Goal: Communication & Community: Answer question/provide support

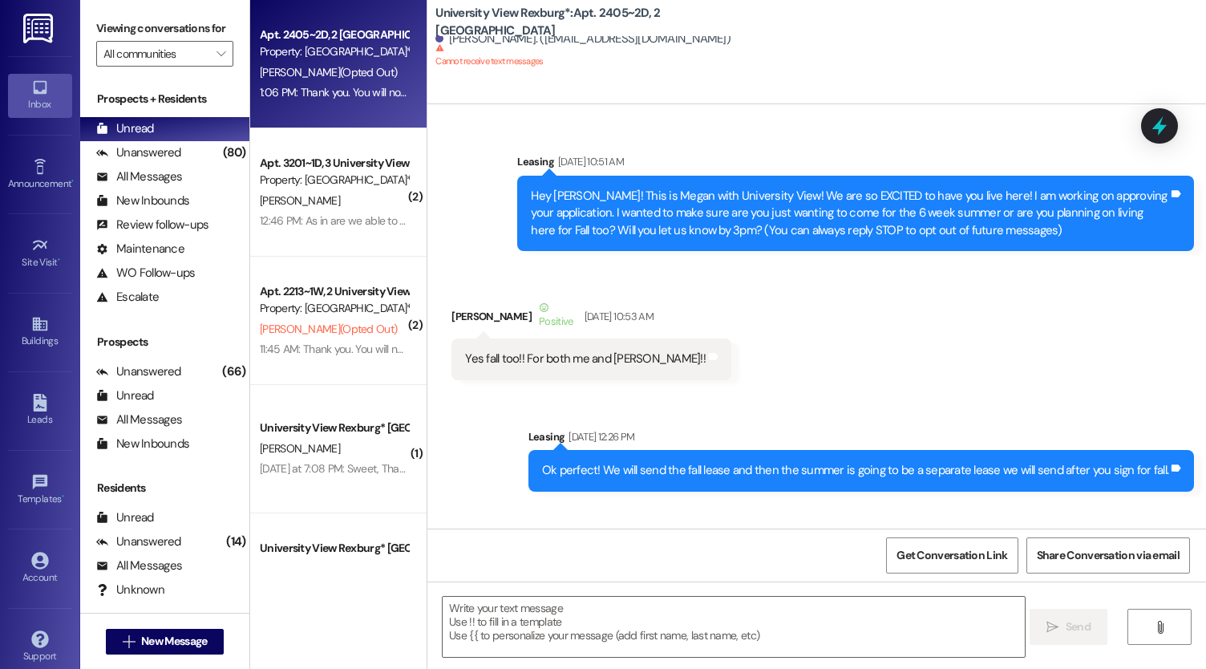
scroll to position [35327, 0]
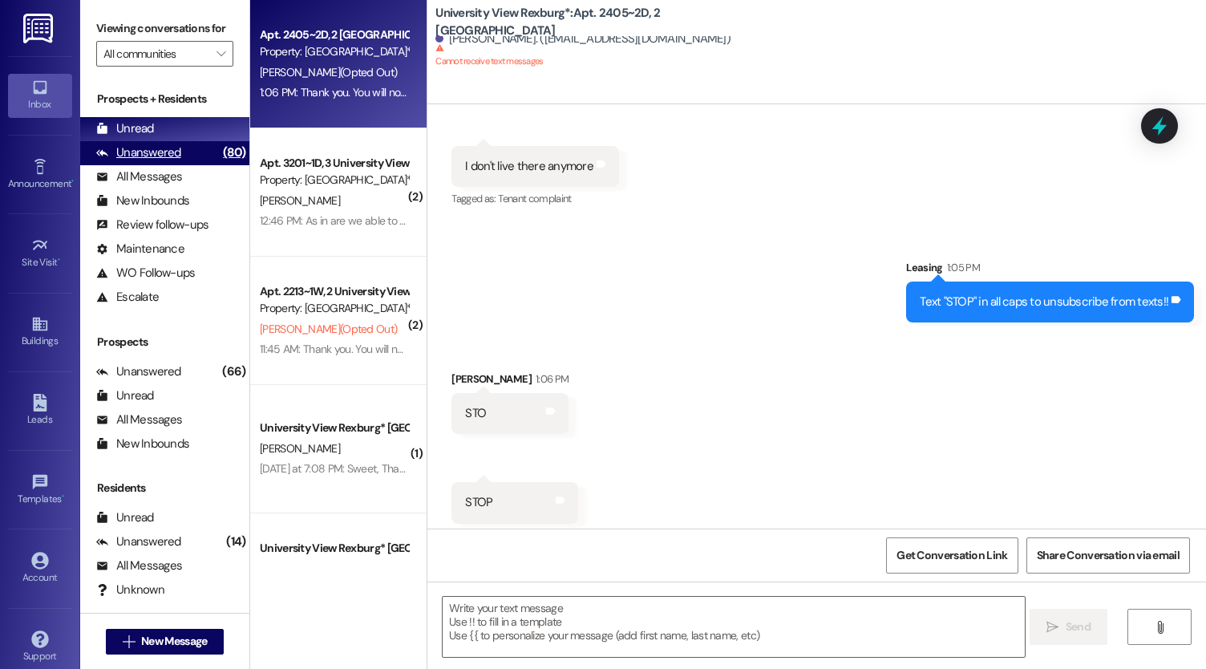
click at [194, 165] on div "Unanswered (80)" at bounding box center [164, 153] width 169 height 24
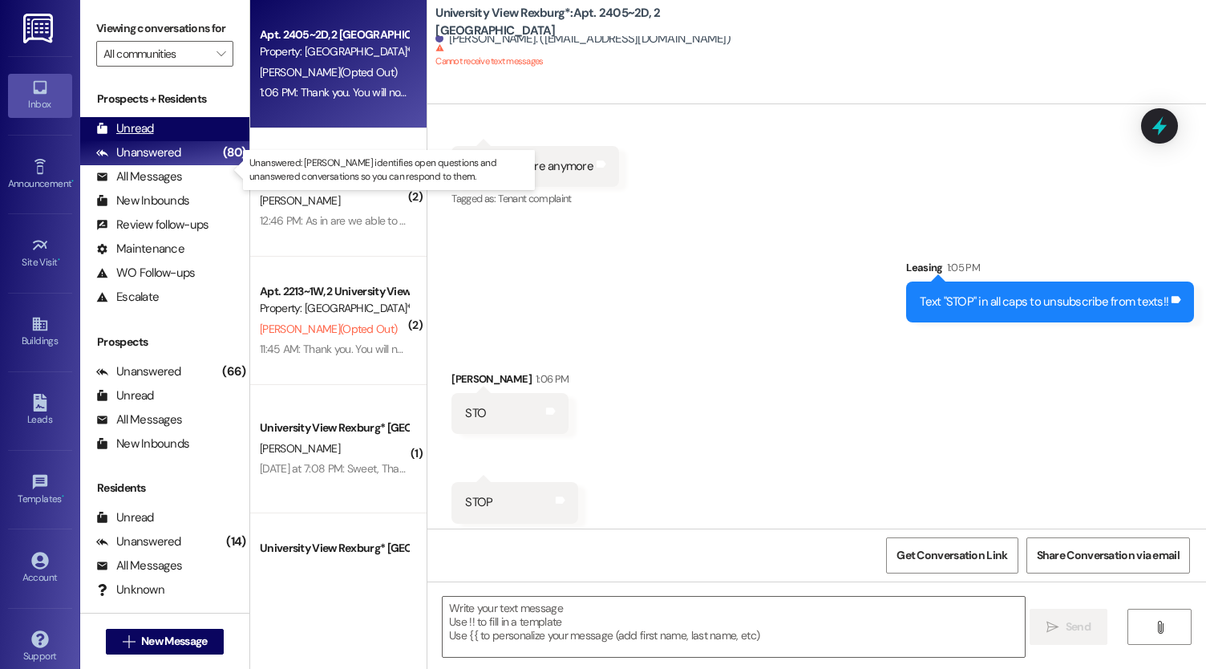
click at [172, 141] on div "Unread (0)" at bounding box center [164, 129] width 169 height 24
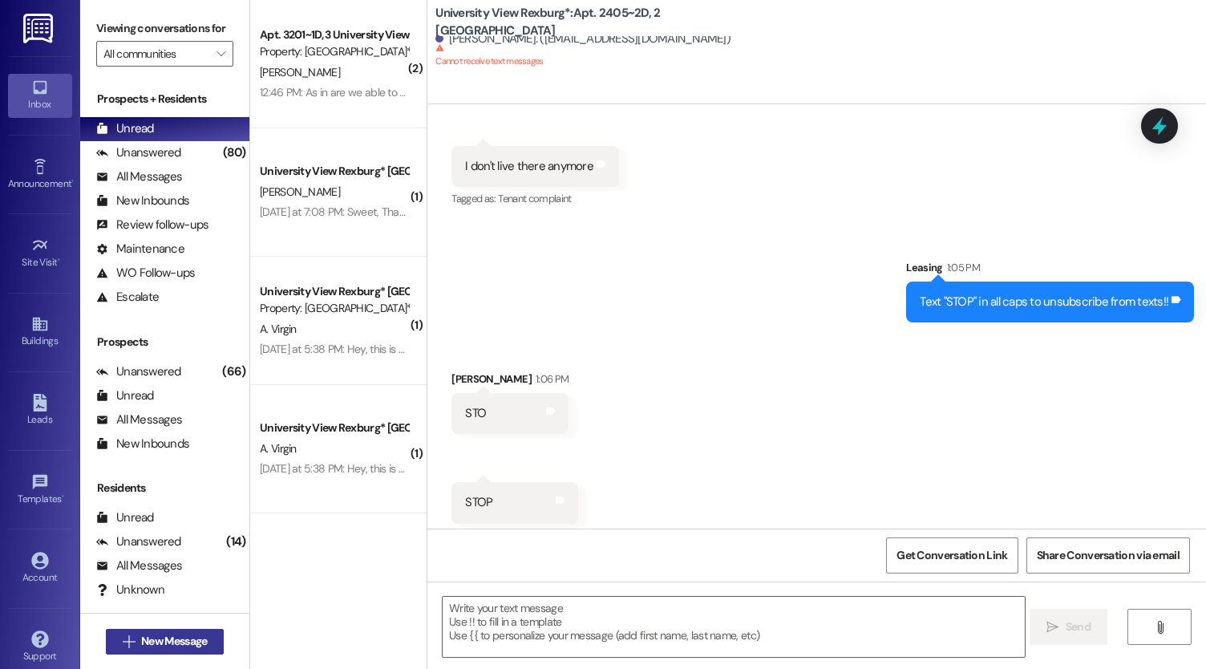
click at [168, 645] on span "New Message" at bounding box center [174, 641] width 66 height 17
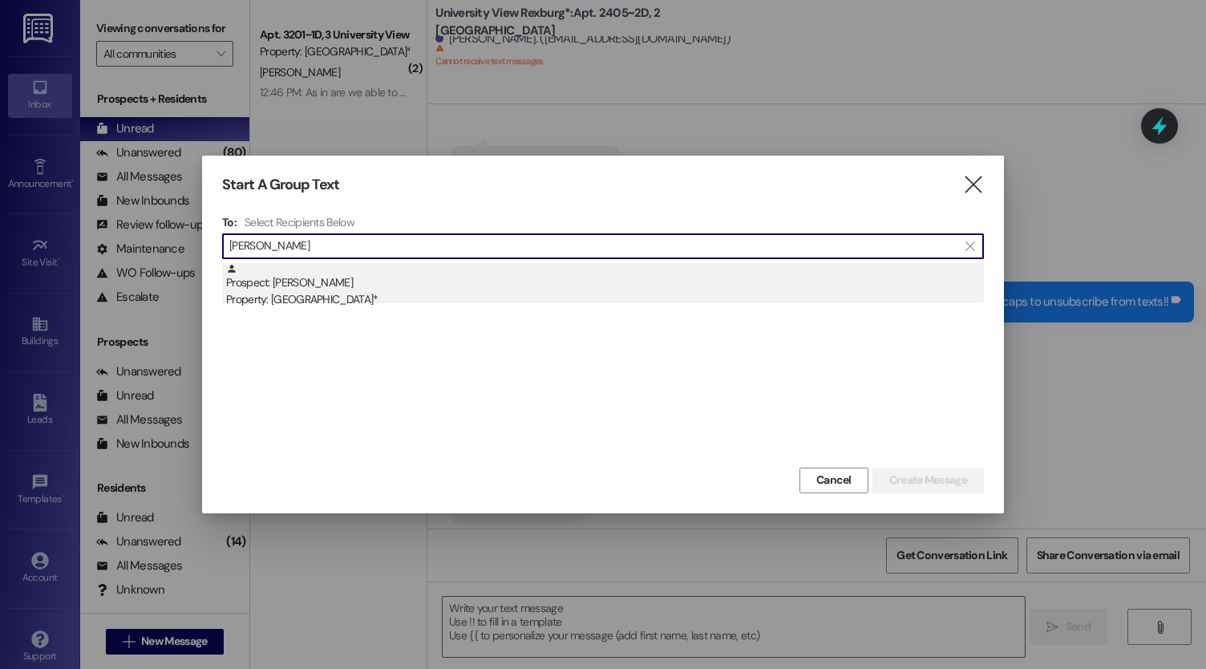
type input "[PERSON_NAME]"
click at [398, 281] on div "Prospect: [PERSON_NAME] Property: University View Rexburg*" at bounding box center [605, 286] width 758 height 46
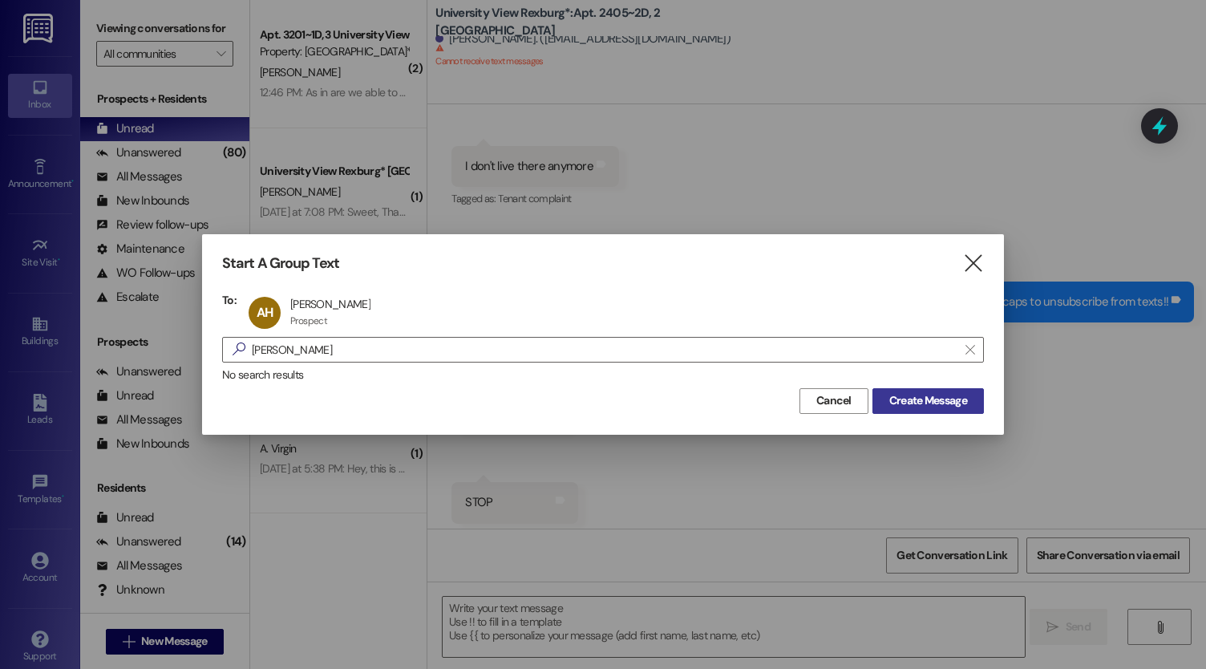
click at [923, 394] on span "Create Message" at bounding box center [928, 400] width 78 height 17
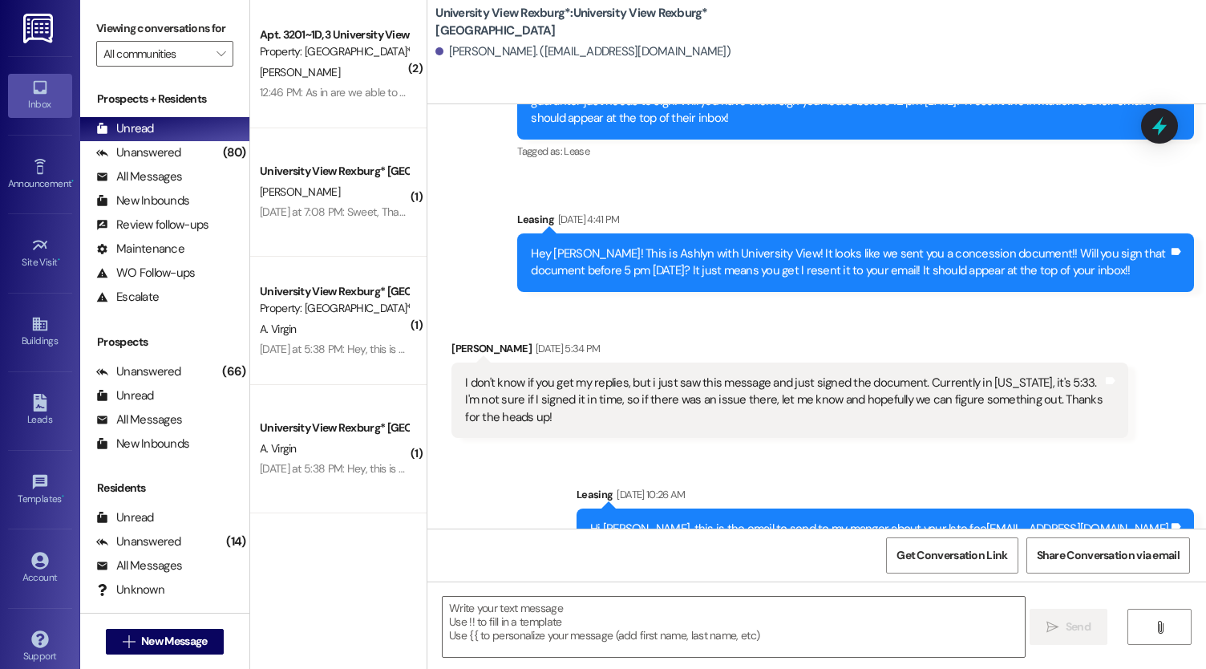
scroll to position [350, 0]
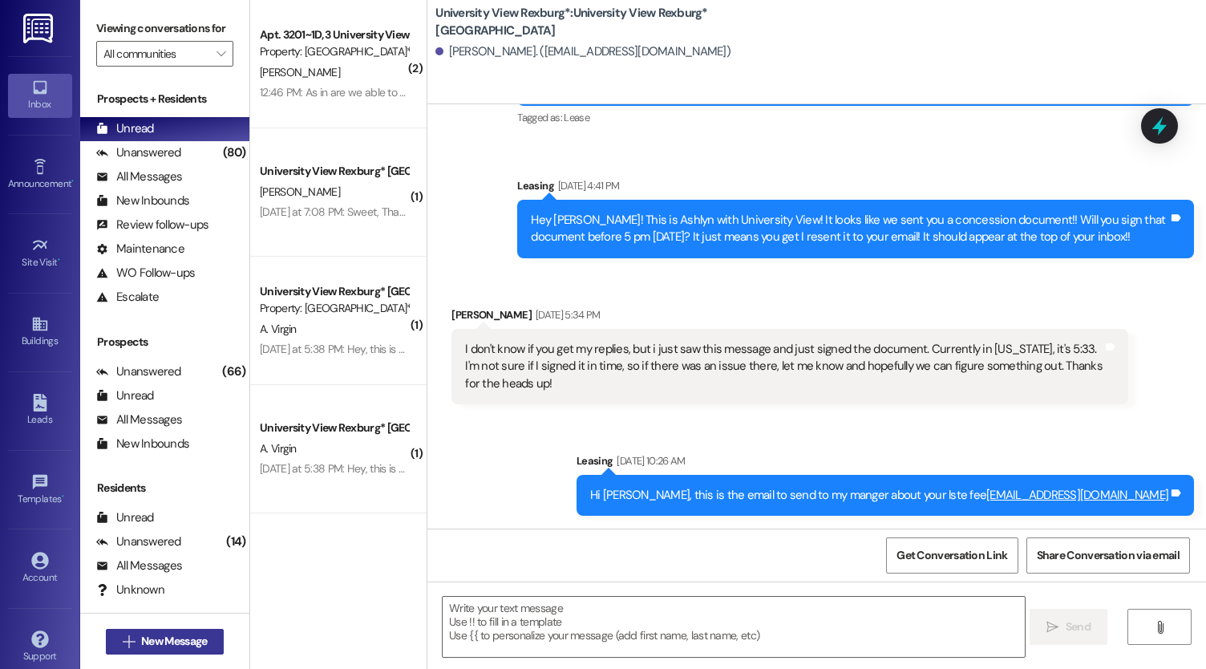
click at [200, 643] on span "New Message" at bounding box center [174, 641] width 66 height 17
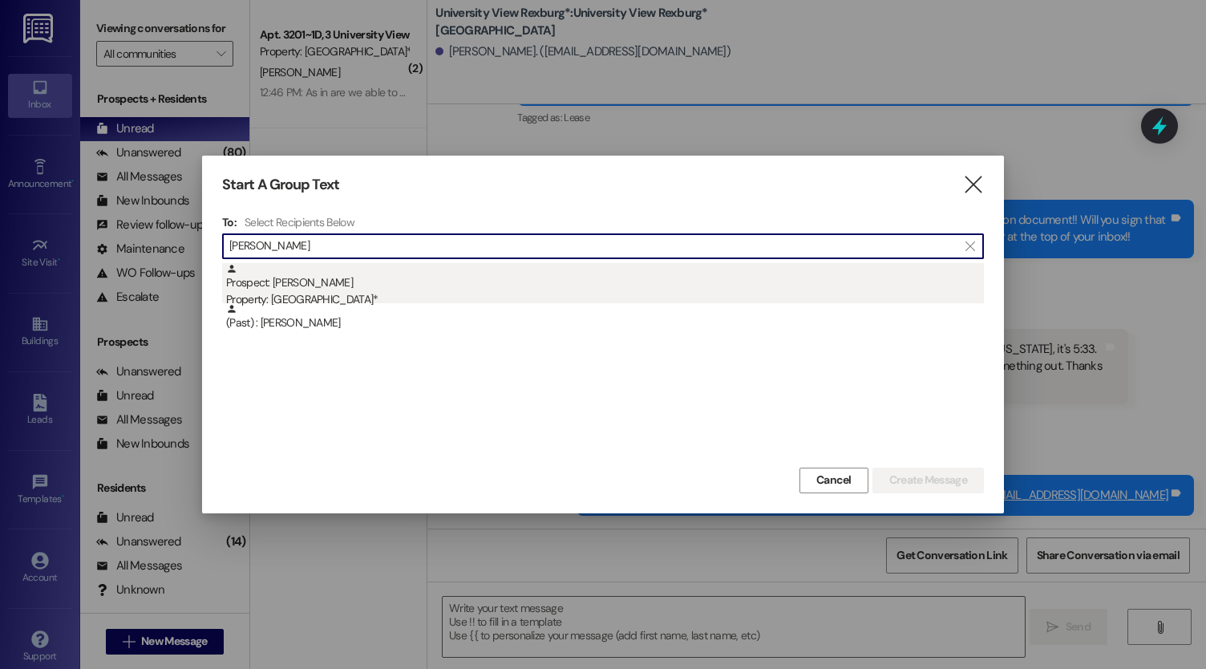
type input "[PERSON_NAME]"
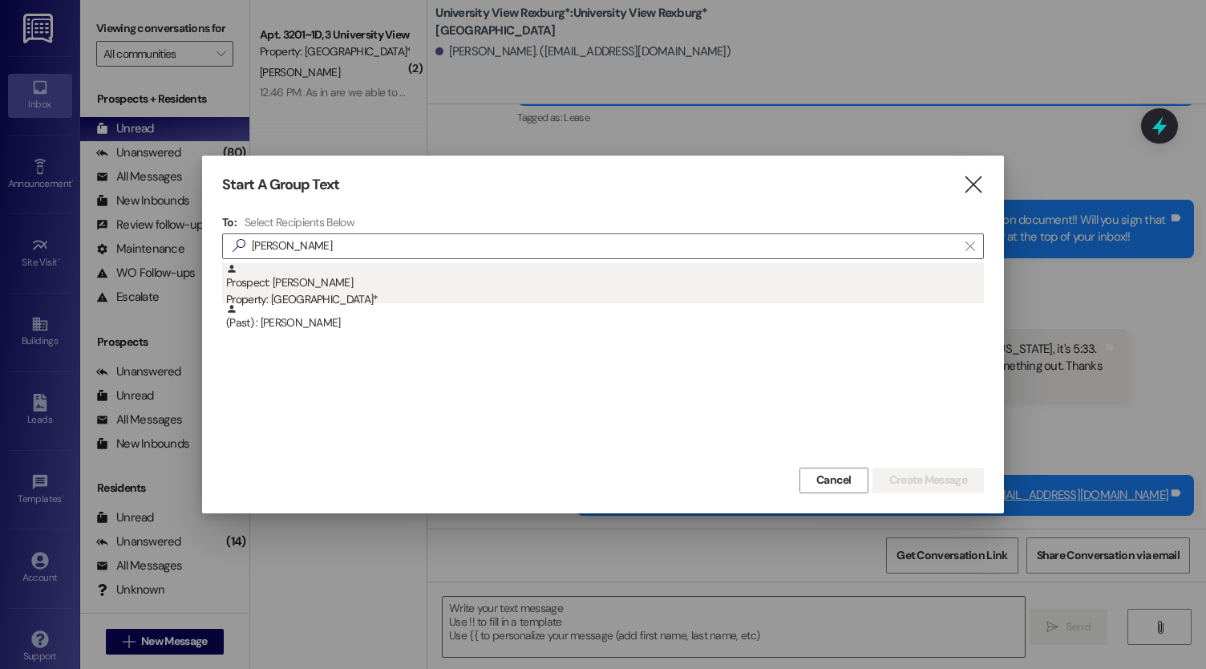
click at [433, 301] on div "Property: [GEOGRAPHIC_DATA]*" at bounding box center [605, 299] width 758 height 17
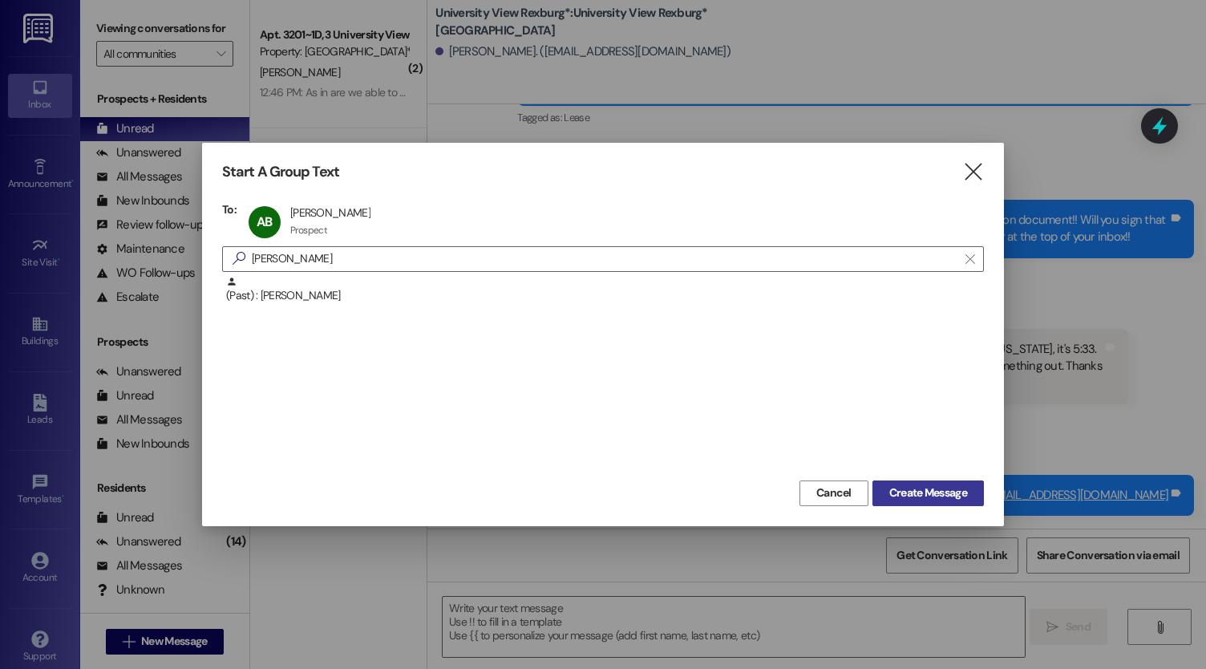
click at [964, 490] on span "Create Message" at bounding box center [928, 492] width 78 height 17
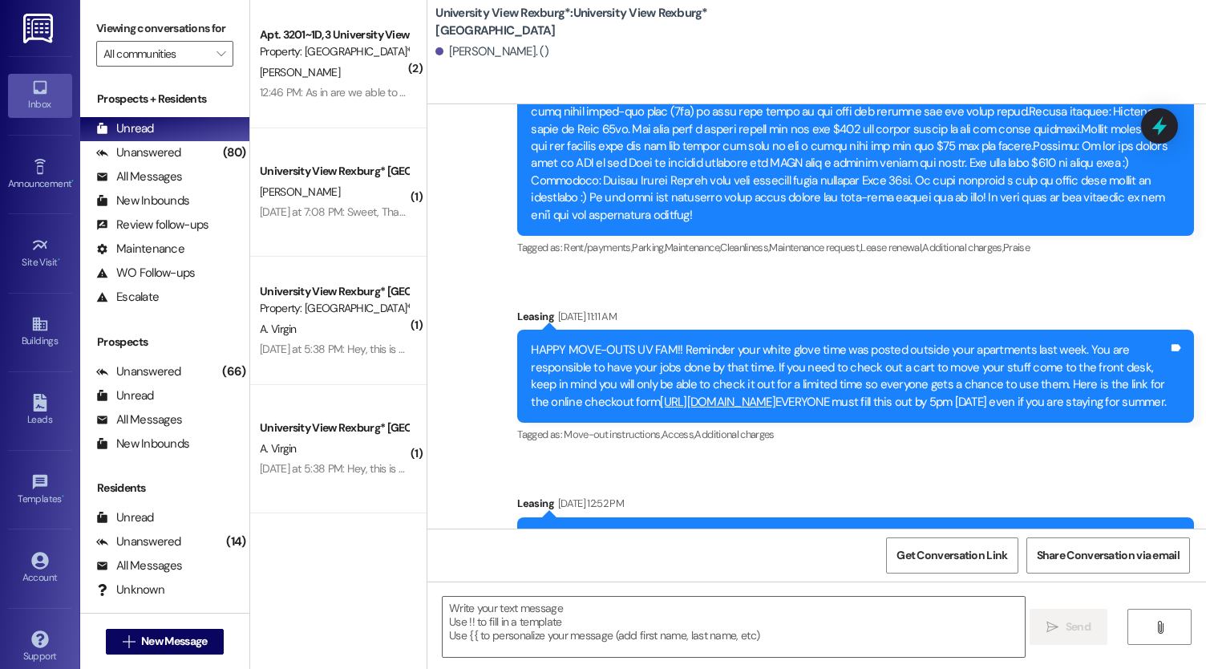
scroll to position [21283, 0]
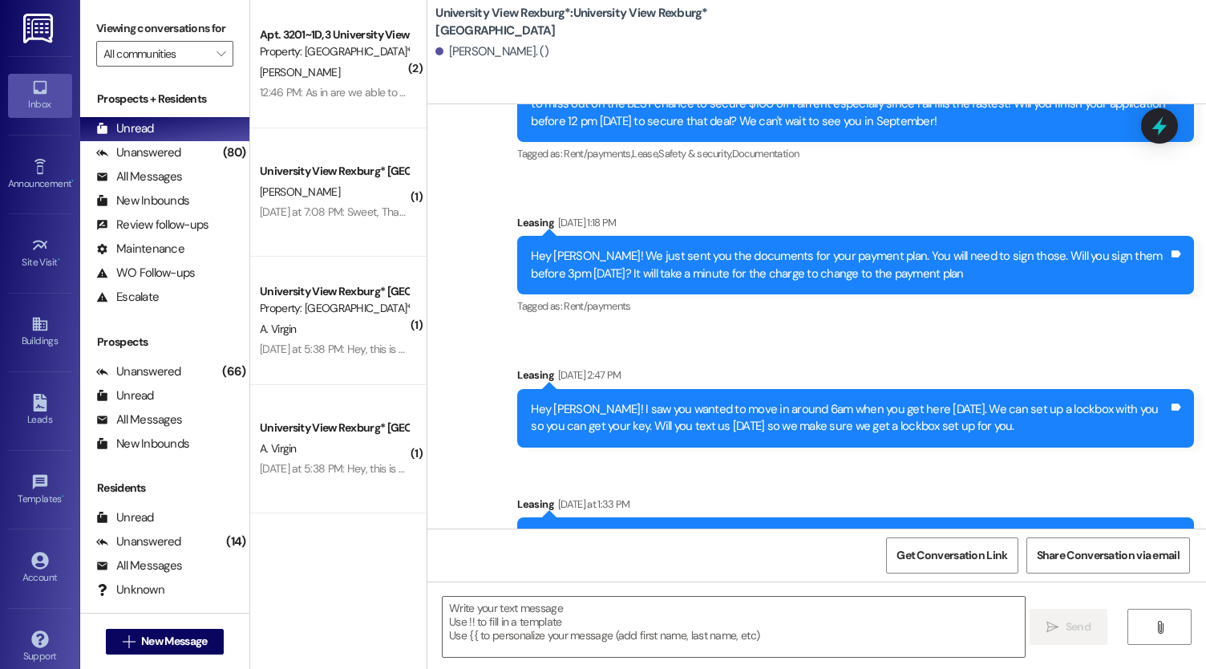
click at [659, 529] on div "Here is the information for you lock box. When you first walk into the main bui…" at bounding box center [849, 554] width 637 height 51
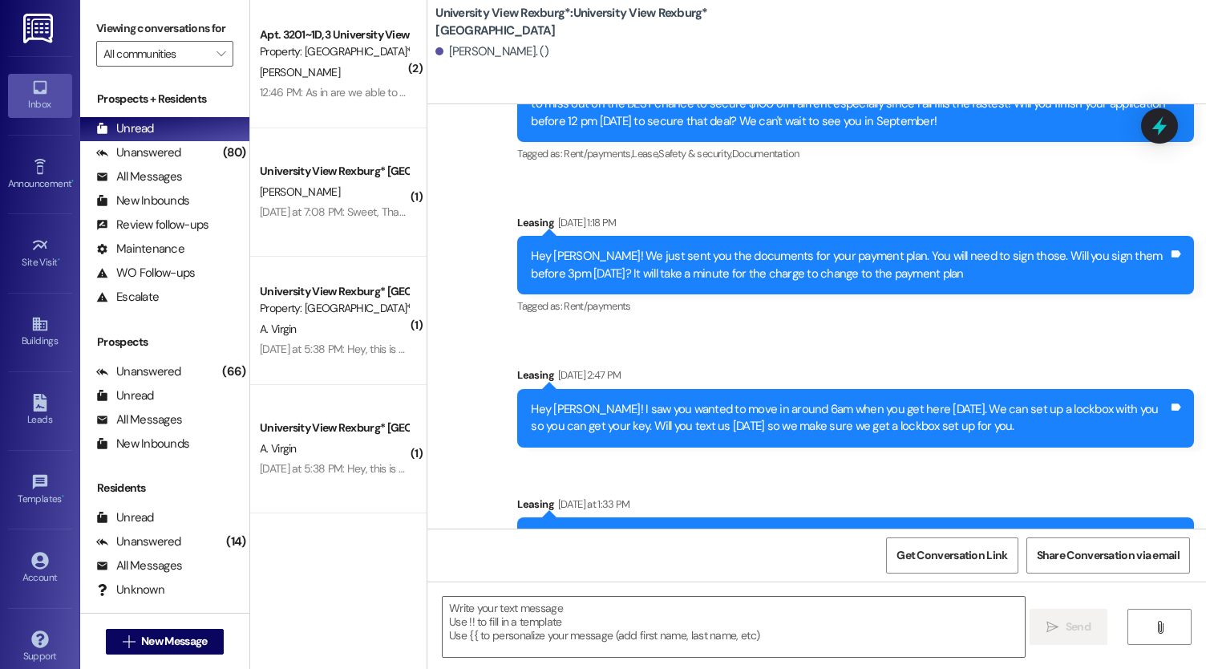
click at [659, 529] on div "Here is the information for you lock box. When you first walk into the main bui…" at bounding box center [849, 554] width 637 height 51
copy div "Here is the information for you lock box. When you first walk into the main bui…"
click at [157, 643] on span "New Message" at bounding box center [174, 641] width 66 height 17
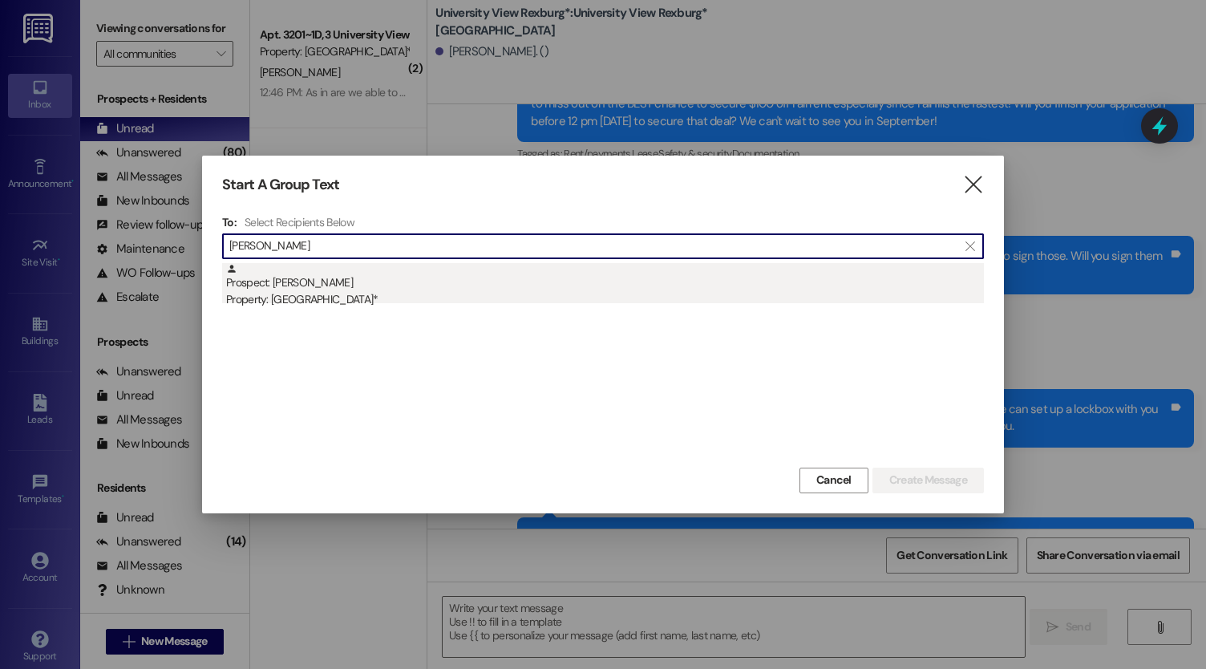
type input "[PERSON_NAME]"
click at [319, 292] on div "Property: [GEOGRAPHIC_DATA]*" at bounding box center [605, 299] width 758 height 17
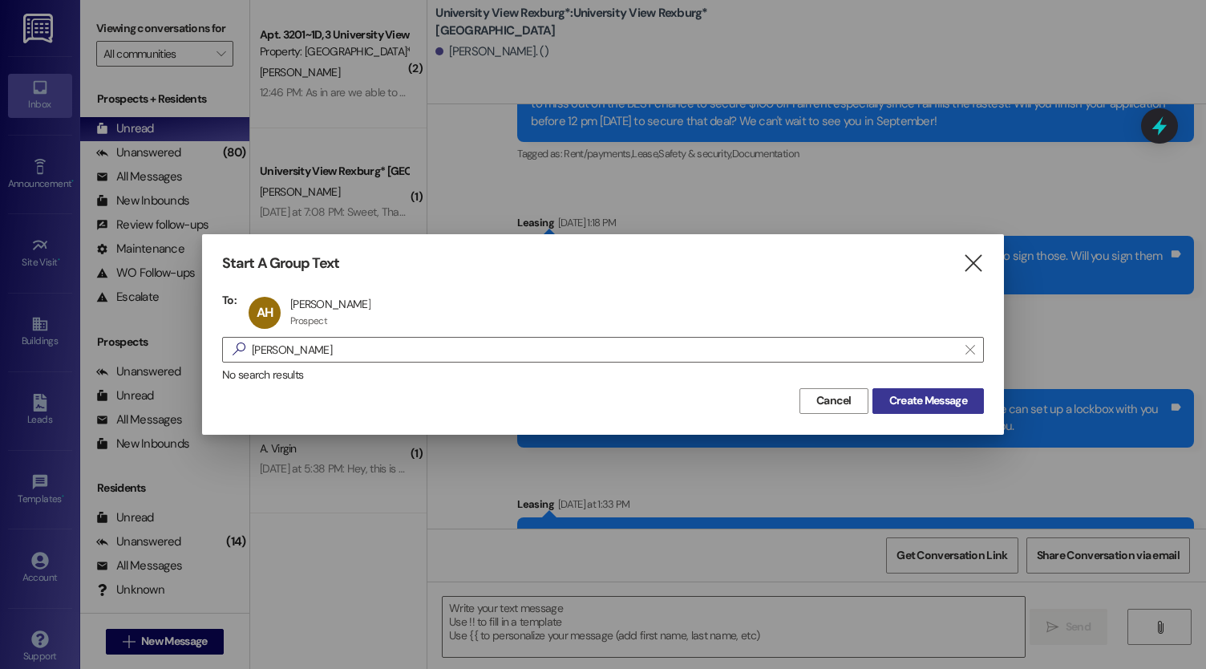
click at [978, 395] on button "Create Message" at bounding box center [927, 401] width 111 height 26
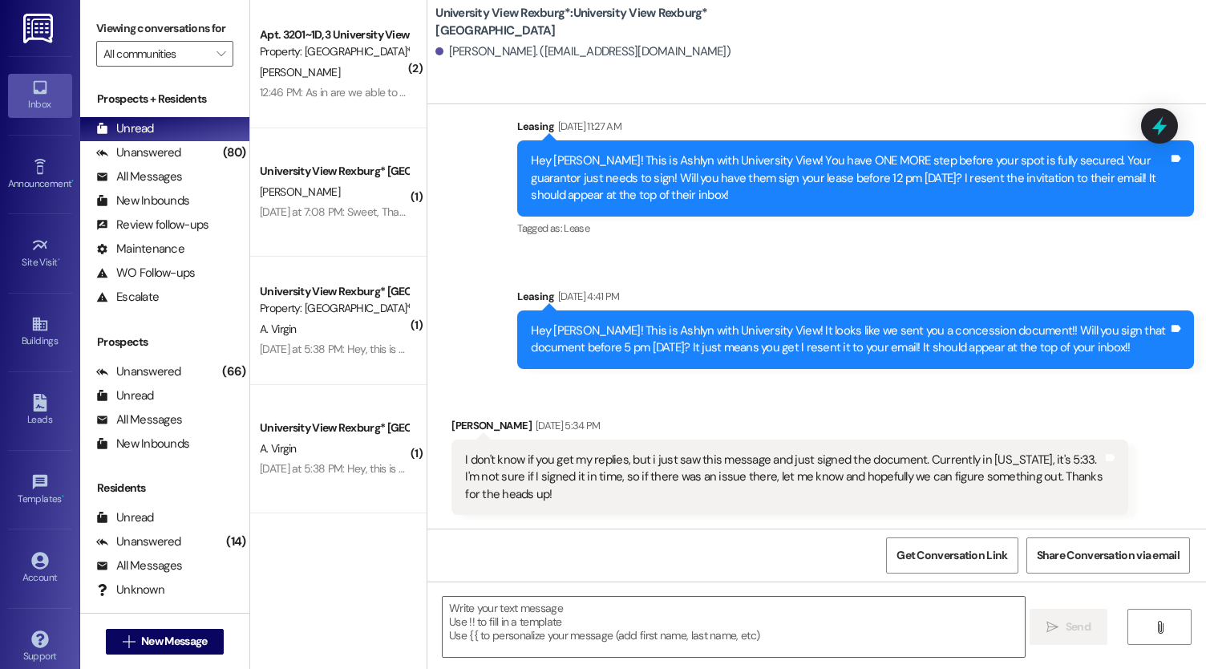
scroll to position [237, 0]
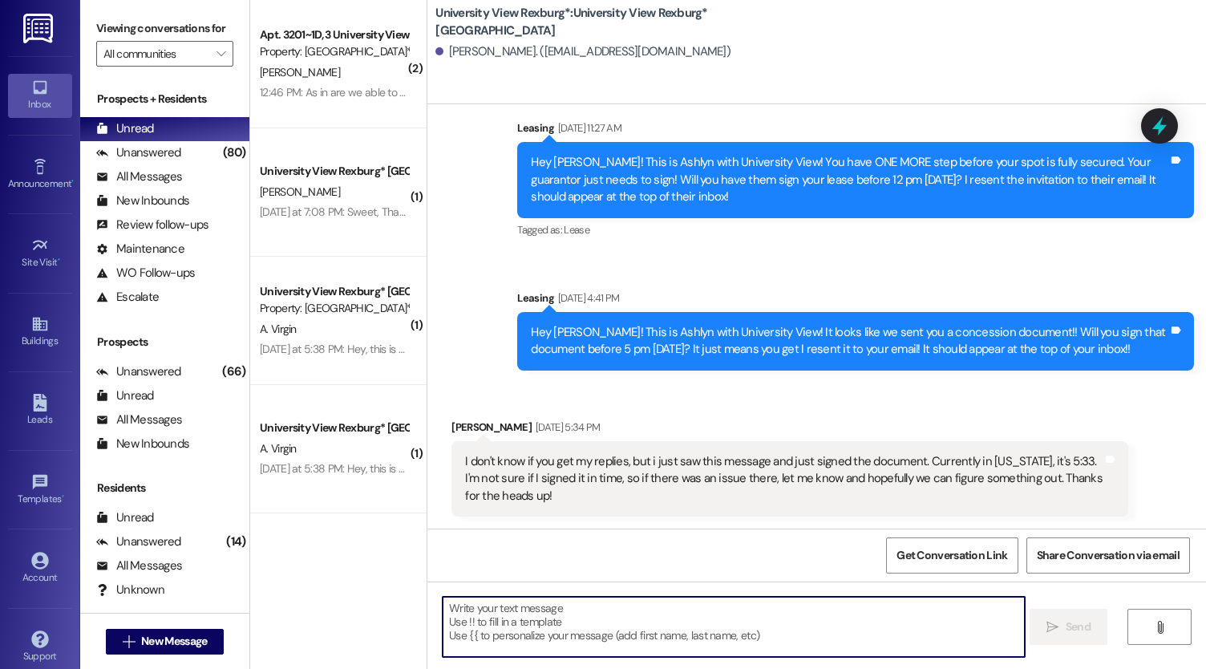
click at [622, 611] on textarea at bounding box center [734, 627] width 582 height 60
paste textarea "Here is the information for you lock box. When you first walk into the main bui…"
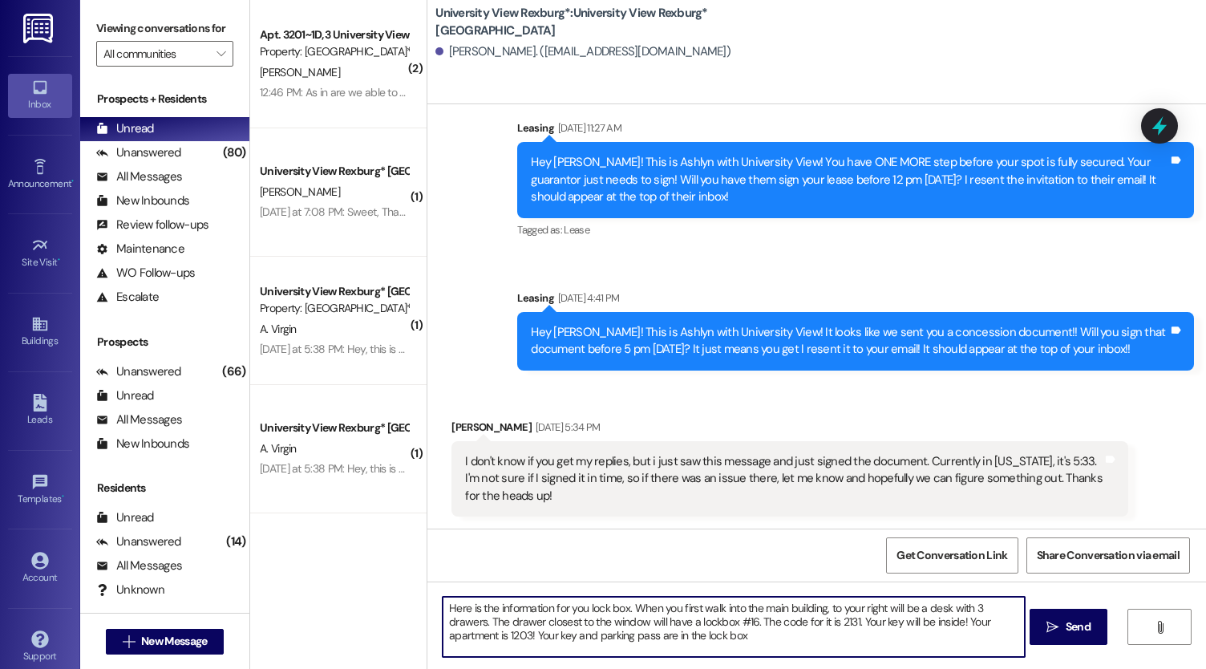
click at [576, 609] on textarea "Here is the information for you lock box. When you first walk into the main bui…" at bounding box center [734, 627] width 582 height 60
click at [520, 631] on textarea "Here is the information for your lock box. When you first walk into the main bu…" at bounding box center [734, 627] width 582 height 60
click at [750, 631] on textarea "Here is the information for your lock box. When you first walk into the main bu…" at bounding box center [734, 627] width 582 height 60
type textarea "Here is the information for your lock box. When you first walk into the main bu…"
click at [1066, 628] on span "Send" at bounding box center [1078, 626] width 25 height 17
